Goal: Information Seeking & Learning: Learn about a topic

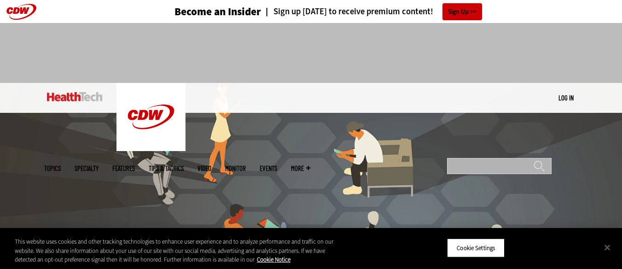
click at [502, 158] on input "Search" at bounding box center [499, 166] width 105 height 16
type input "**********"
click at [534, 160] on input "******" at bounding box center [539, 169] width 11 height 18
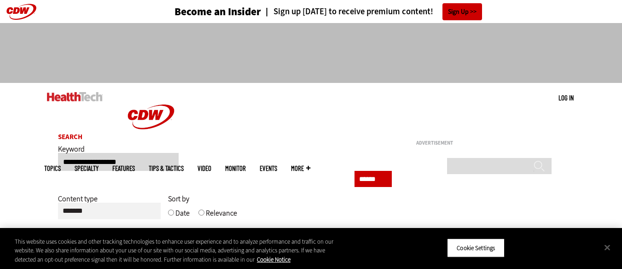
click at [148, 160] on input "**********" at bounding box center [118, 162] width 121 height 18
type input "**********"
click at [355, 171] on input "******" at bounding box center [373, 179] width 37 height 16
click at [607, 249] on button "Close" at bounding box center [607, 247] width 20 height 20
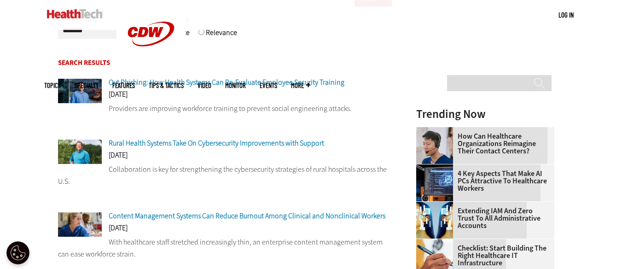
scroll to position [134, 0]
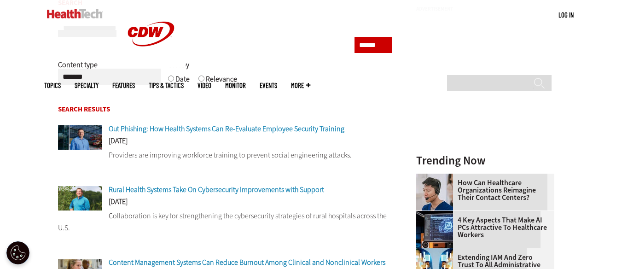
click at [232, 127] on span "Out Phishing: How Health Systems Can Re-Evaluate Employee Security Training" at bounding box center [227, 129] width 236 height 10
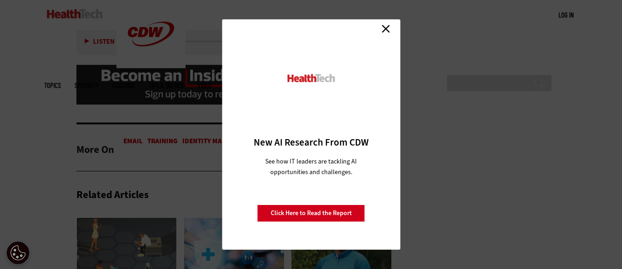
scroll to position [3393, 0]
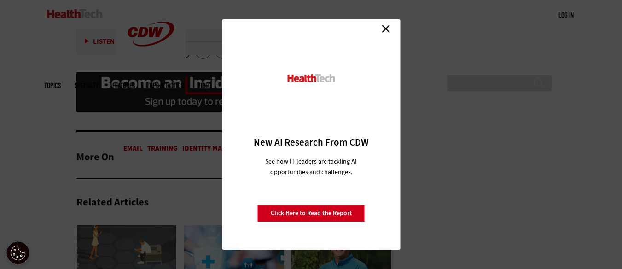
click at [385, 29] on link "Close" at bounding box center [386, 29] width 14 height 14
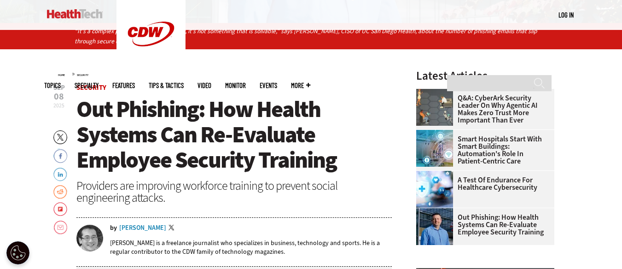
scroll to position [283, 0]
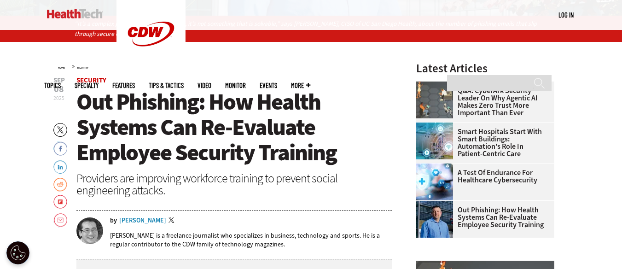
click at [84, 97] on span "Out Phishing: How Health Systems Can Re-Evaluate Employee Security Training" at bounding box center [206, 127] width 260 height 81
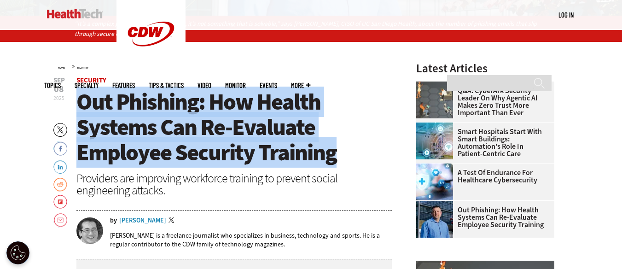
drag, startPoint x: 84, startPoint y: 97, endPoint x: 292, endPoint y: 148, distance: 213.9
click at [292, 148] on span "Out Phishing: How Health Systems Can Re-Evaluate Employee Security Training" at bounding box center [206, 127] width 260 height 81
copy span "Out Phishing: How Health Systems Can Re-Evaluate Employee Security Training"
click at [369, 137] on h1 "Out Phishing: How Health Systems Can Re-Evaluate Employee Security Training" at bounding box center [234, 127] width 316 height 76
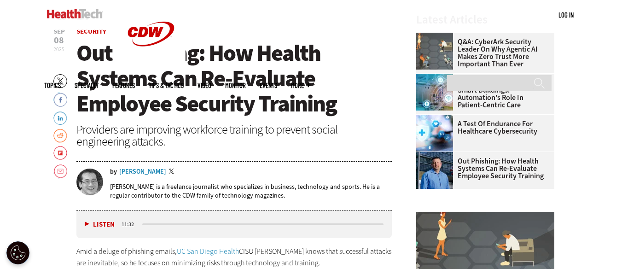
scroll to position [338, 0]
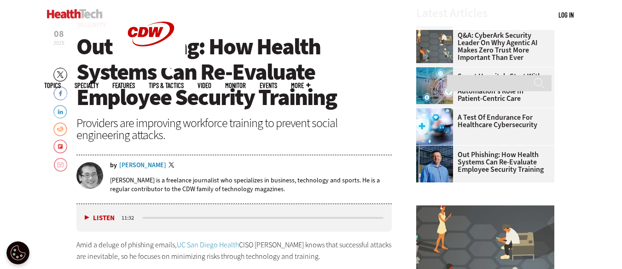
click at [96, 49] on span "Out Phishing: How Health Systems Can Re-Evaluate Employee Security Training" at bounding box center [206, 71] width 260 height 81
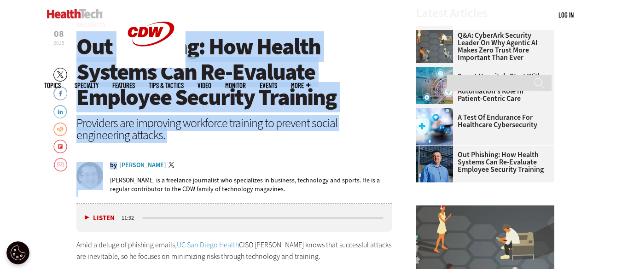
drag, startPoint x: 96, startPoint y: 49, endPoint x: 356, endPoint y: 142, distance: 276.0
click at [356, 142] on header "Sep 08 2025 Twitter Facebook LinkedIn Reddit Flipboard Email Security Out Phish…" at bounding box center [234, 113] width 316 height 182
click at [95, 48] on span "Out Phishing: How Health Systems Can Re-Evaluate Employee Security Training" at bounding box center [206, 71] width 260 height 81
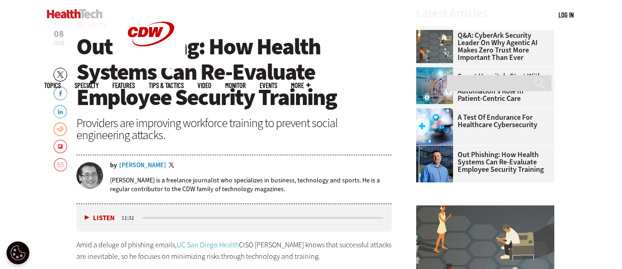
click at [95, 48] on span "Out Phishing: How Health Systems Can Re-Evaluate Employee Security Training" at bounding box center [206, 71] width 260 height 81
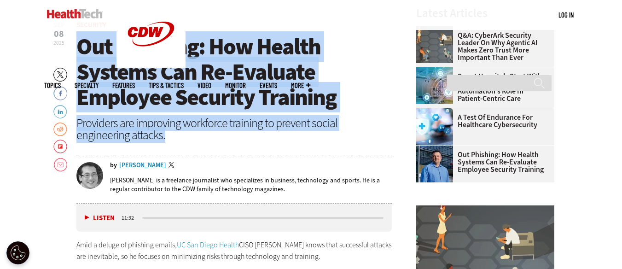
drag, startPoint x: 95, startPoint y: 48, endPoint x: 140, endPoint y: 134, distance: 96.6
click at [140, 134] on header "Sep 08 2025 Twitter Facebook LinkedIn Reddit Flipboard Email Security Out Phish…" at bounding box center [234, 113] width 316 height 182
copy header "Out Phishing: How Health Systems Can Re-Evaluate Employee Security Training Pro…"
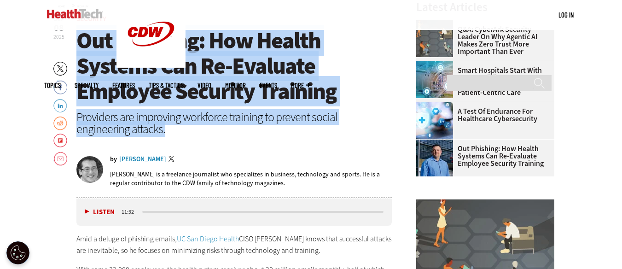
scroll to position [365, 0]
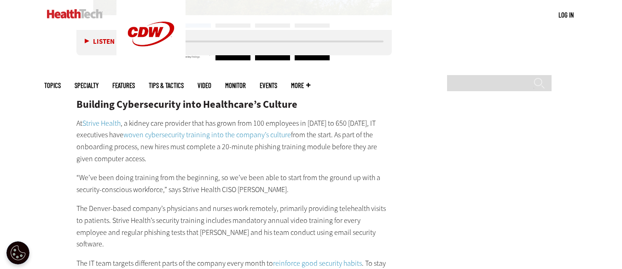
scroll to position [1924, 0]
